Goal: Information Seeking & Learning: Find specific page/section

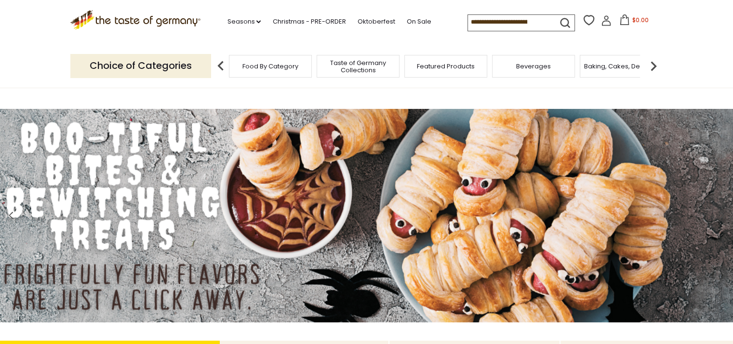
click at [456, 66] on span "Featured Products" at bounding box center [446, 66] width 58 height 7
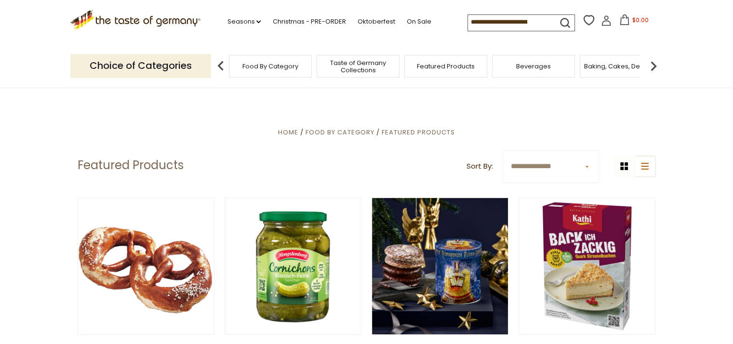
click at [272, 67] on span "Food By Category" at bounding box center [270, 66] width 56 height 7
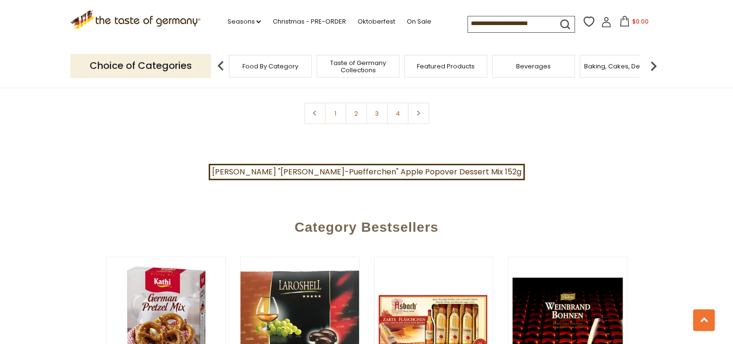
scroll to position [2216, 0]
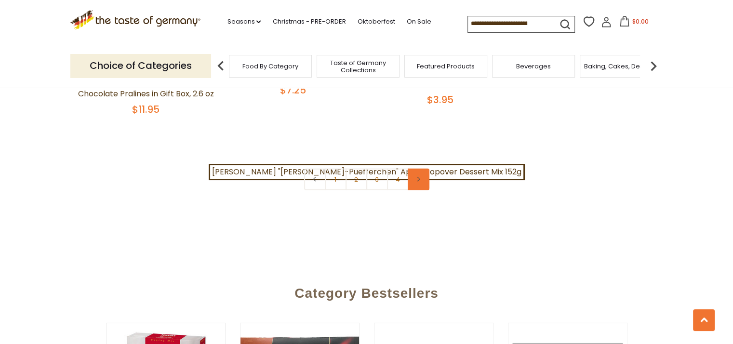
click at [415, 182] on icon at bounding box center [418, 179] width 6 height 5
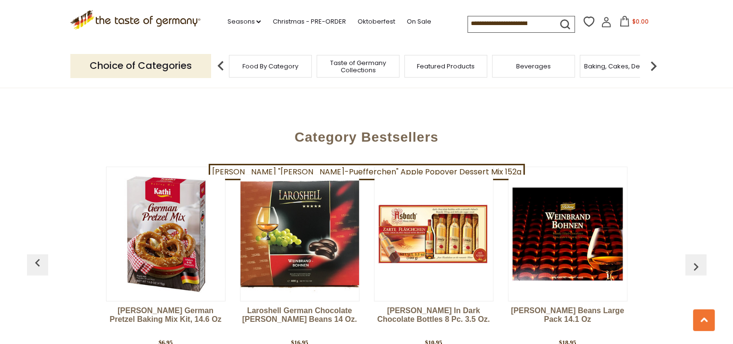
scroll to position [2360, 0]
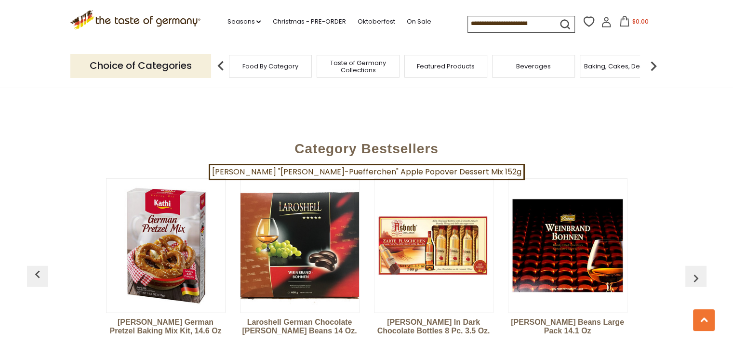
click at [416, 37] on icon at bounding box center [418, 34] width 6 height 5
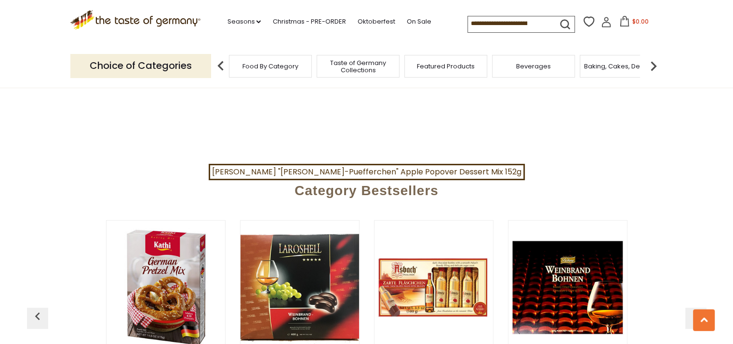
scroll to position [2349, 0]
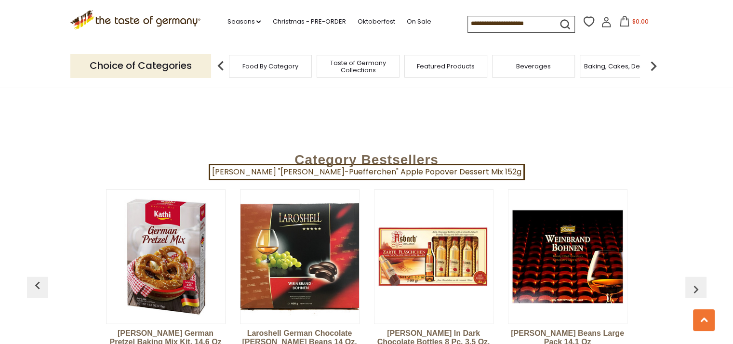
click at [653, 65] on img at bounding box center [653, 65] width 19 height 19
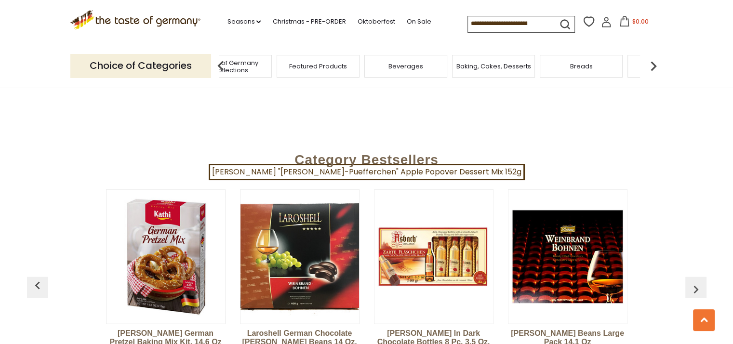
click at [653, 65] on img at bounding box center [653, 65] width 19 height 19
click at [540, 66] on span "Candy" at bounding box center [541, 66] width 21 height 7
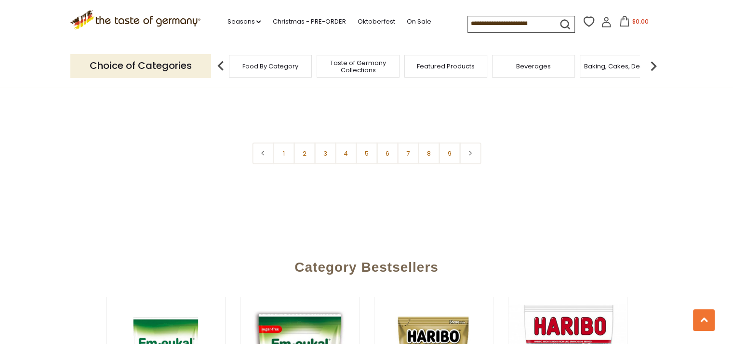
scroll to position [2436, 0]
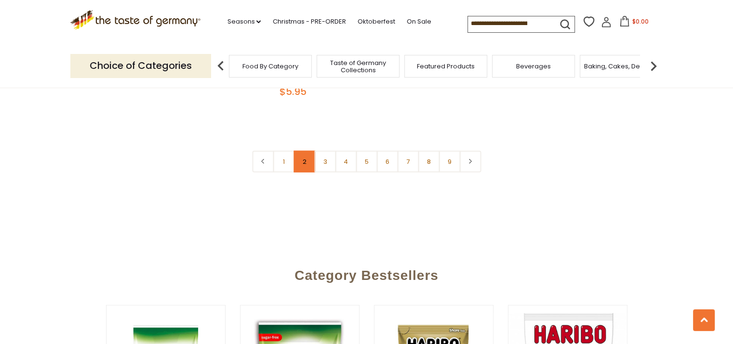
click at [304, 172] on link "2" at bounding box center [304, 162] width 22 height 22
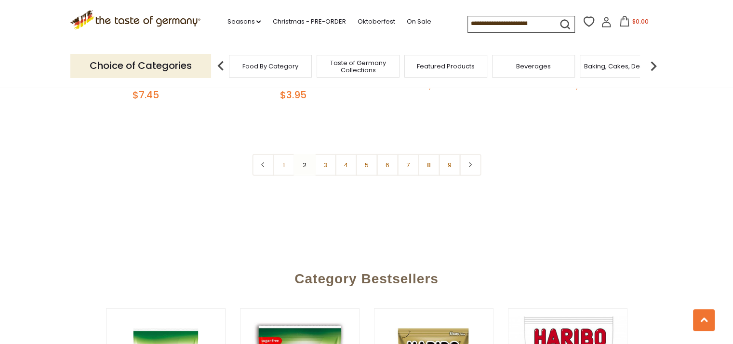
scroll to position [2491, 0]
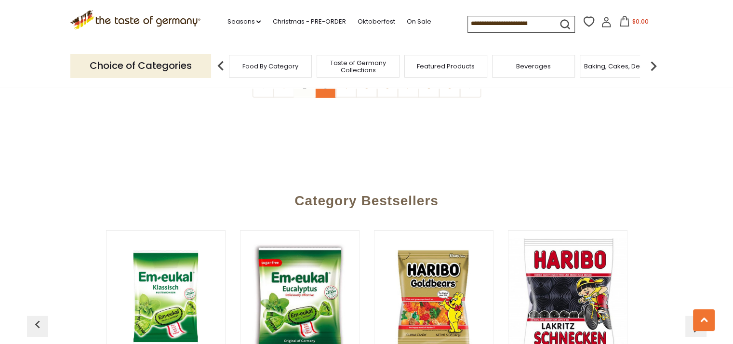
click at [326, 98] on link "3" at bounding box center [325, 87] width 22 height 22
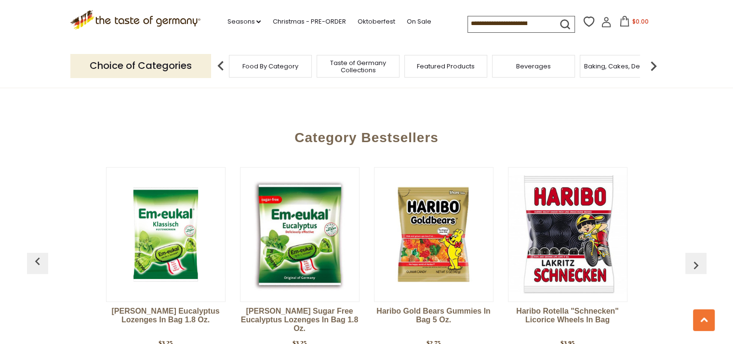
scroll to position [2568, 0]
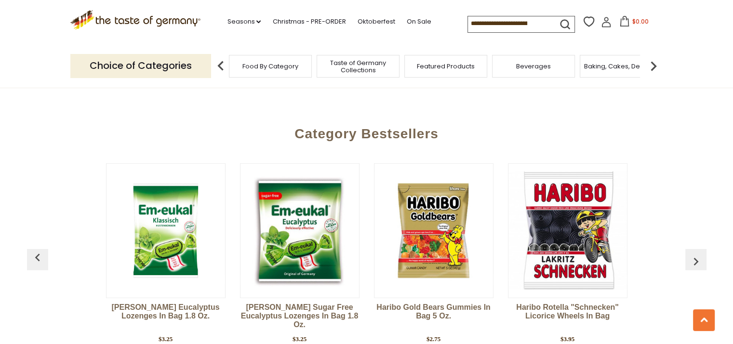
click at [348, 31] on link "4" at bounding box center [346, 20] width 22 height 22
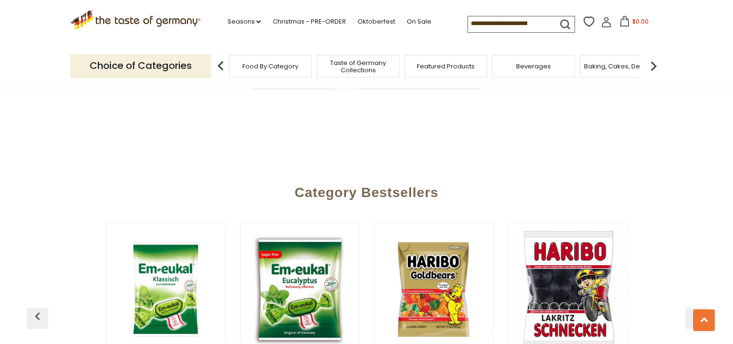
scroll to position [2511, 0]
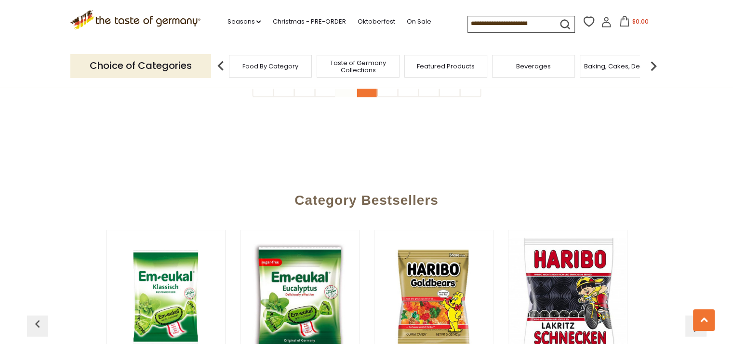
click at [366, 97] on link "5" at bounding box center [367, 87] width 22 height 22
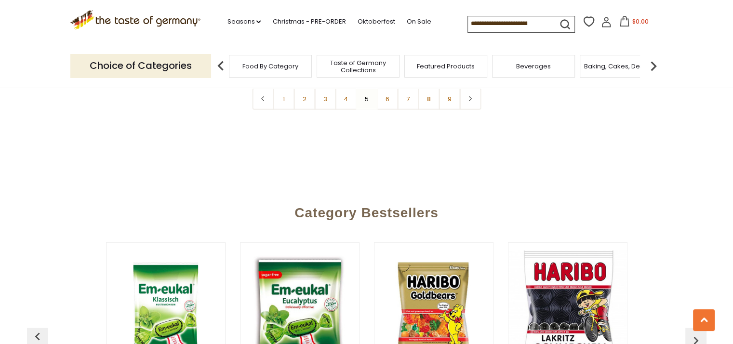
scroll to position [2525, 0]
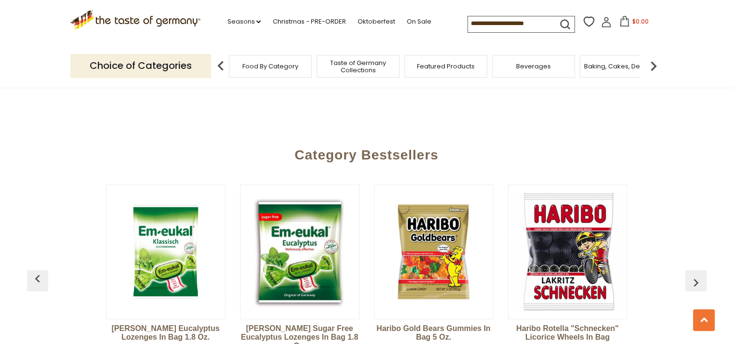
click at [389, 52] on link "6" at bounding box center [387, 41] width 22 height 22
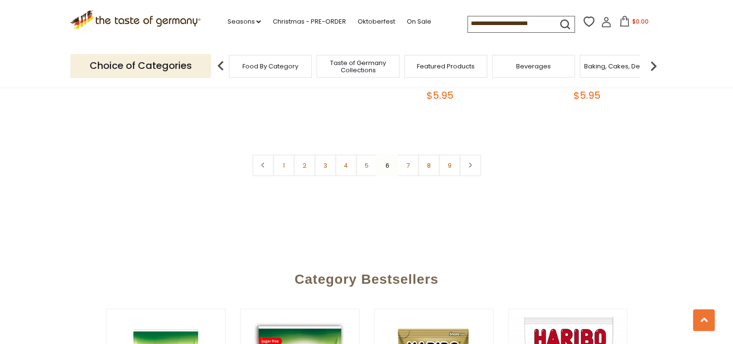
scroll to position [2446, 0]
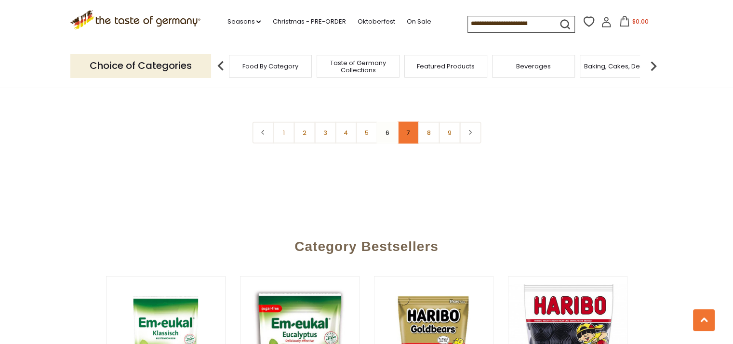
click at [405, 144] on link "7" at bounding box center [408, 133] width 22 height 22
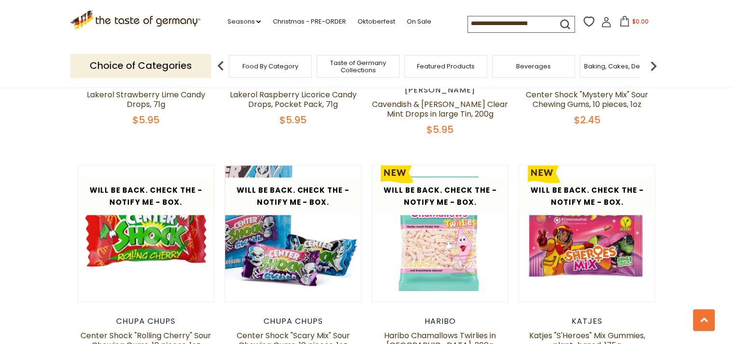
scroll to position [347, 0]
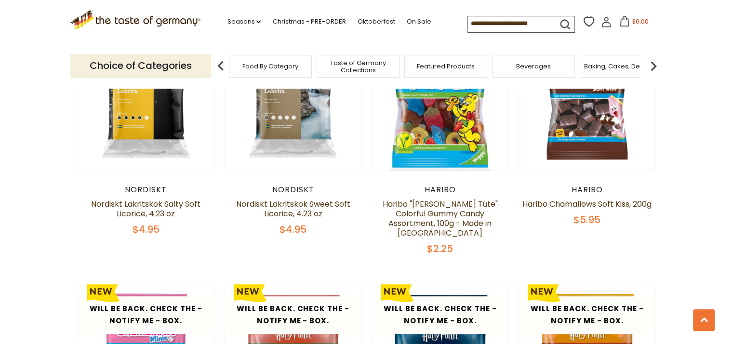
click at [560, 20] on icon "submit" at bounding box center [564, 24] width 13 height 13
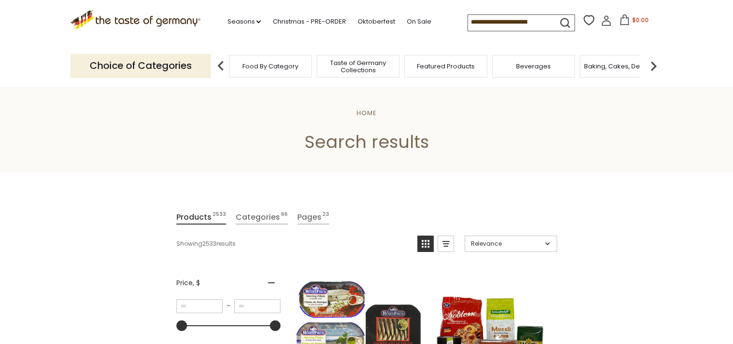
click at [541, 23] on input at bounding box center [508, 21] width 81 height 13
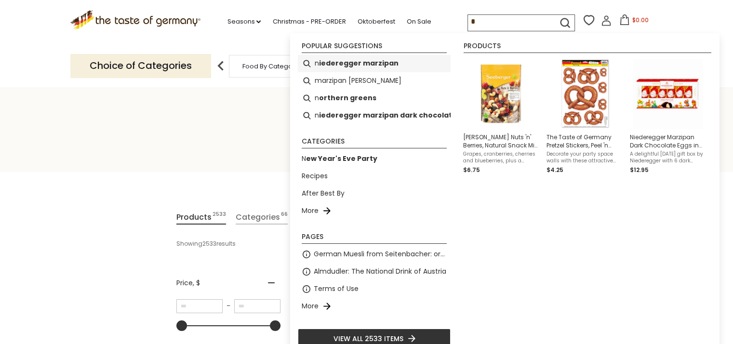
click at [366, 66] on b "iederegger marzipan" at bounding box center [358, 63] width 79 height 11
type input "**********"
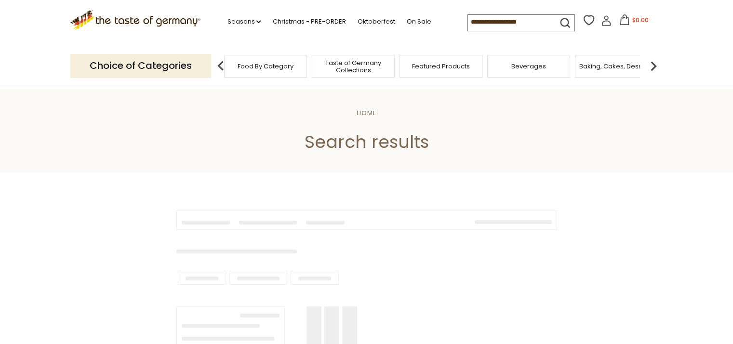
type input "**********"
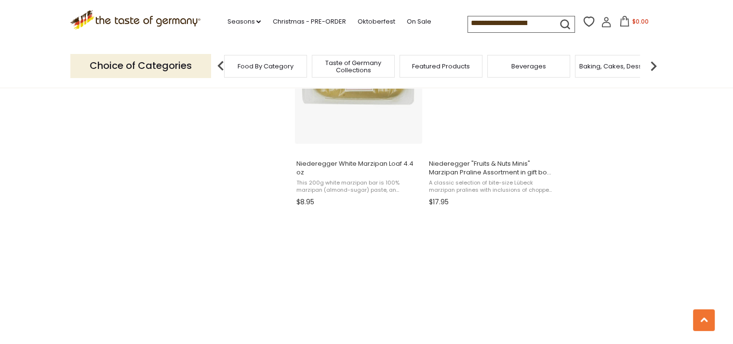
scroll to position [1985, 0]
